Goal: Information Seeking & Learning: Compare options

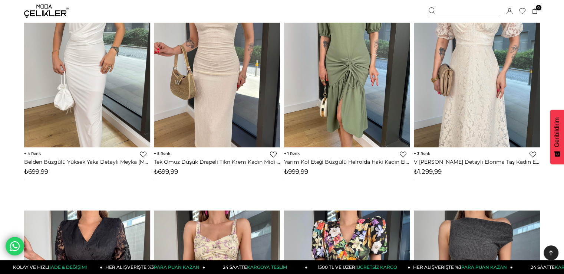
scroll to position [148, 0]
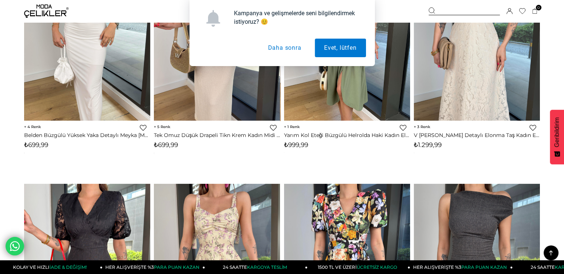
click at [297, 48] on button "Daha sonra" at bounding box center [285, 48] width 52 height 19
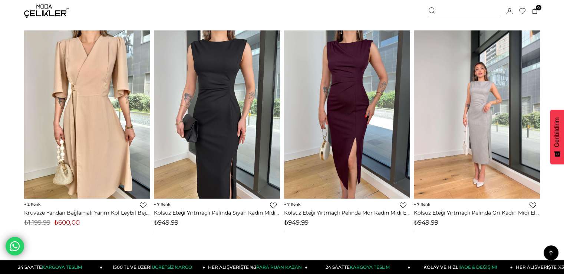
scroll to position [1039, 0]
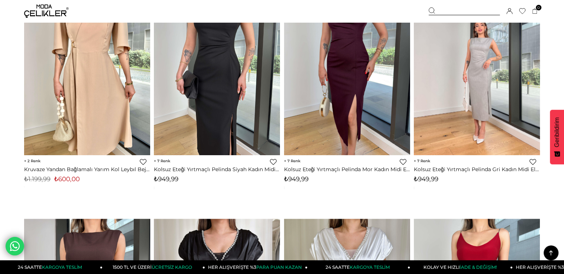
click at [482, 99] on img at bounding box center [477, 71] width 126 height 168
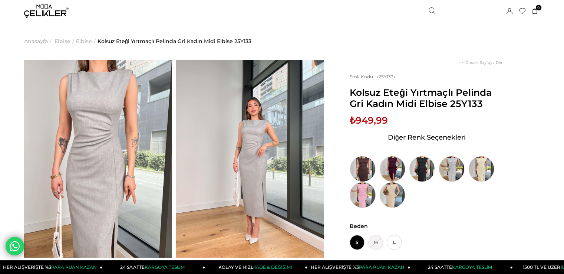
click at [367, 199] on img at bounding box center [363, 195] width 26 height 26
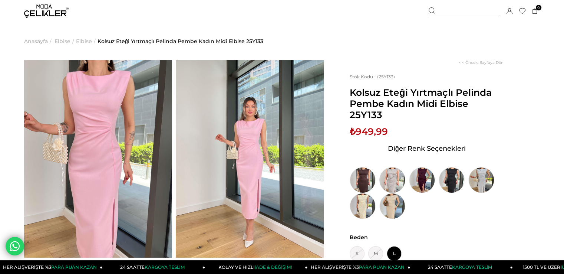
click at [393, 174] on img at bounding box center [393, 180] width 26 height 26
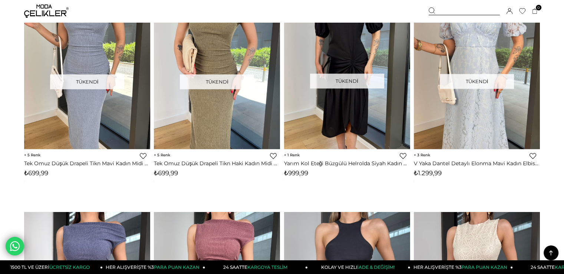
scroll to position [3883, 0]
